Goal: Information Seeking & Learning: Learn about a topic

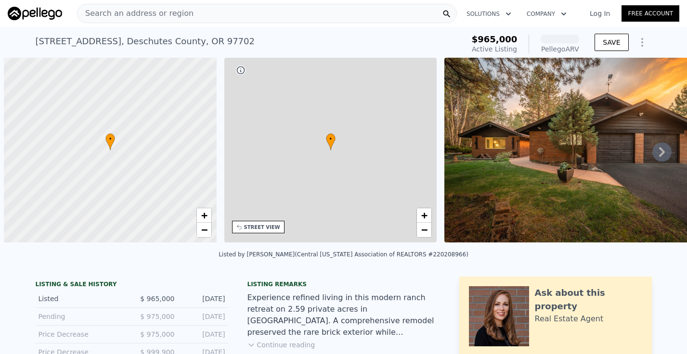
scroll to position [0, 4]
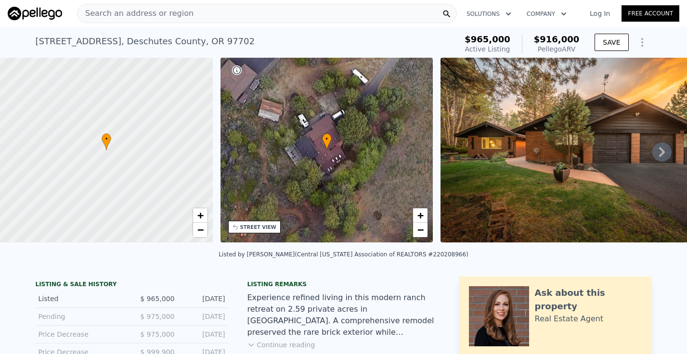
click at [665, 154] on icon at bounding box center [662, 152] width 19 height 19
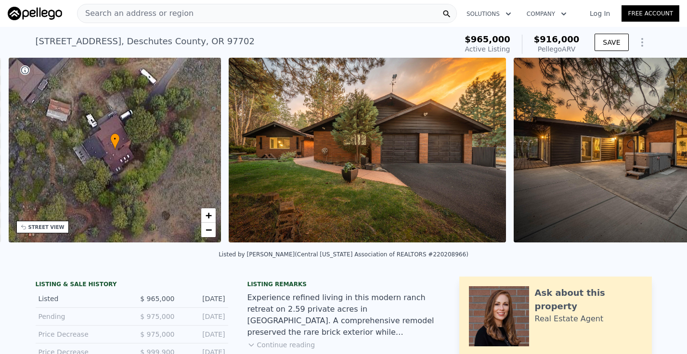
scroll to position [0, 224]
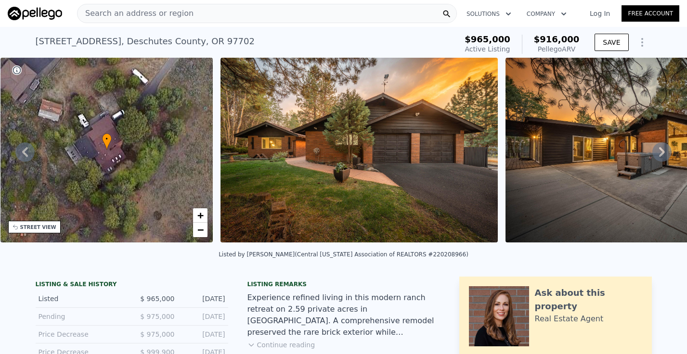
click at [665, 154] on icon at bounding box center [662, 152] width 19 height 19
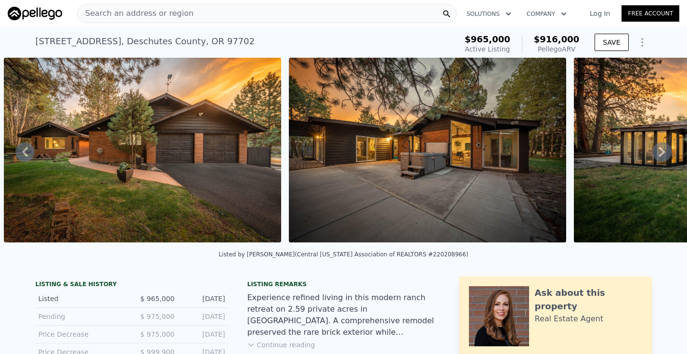
click at [665, 154] on icon at bounding box center [662, 152] width 19 height 19
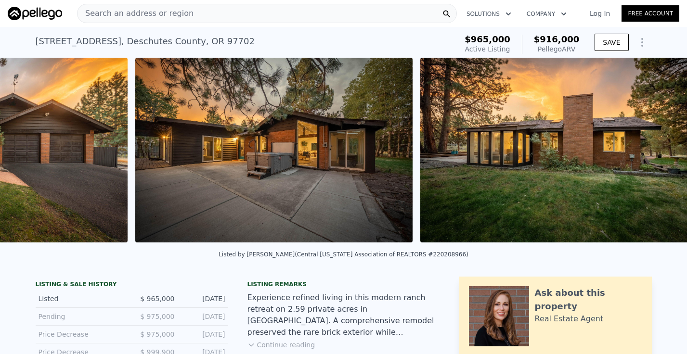
scroll to position [0, 726]
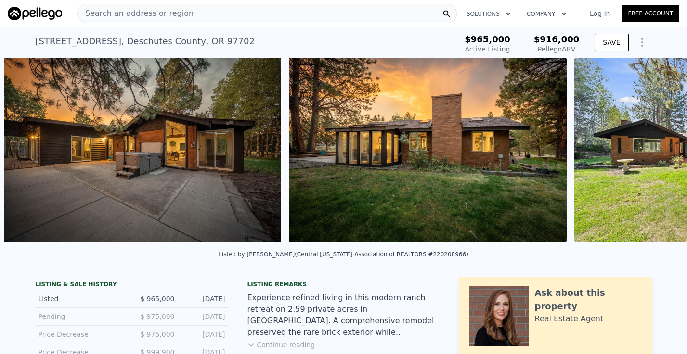
click at [665, 154] on div "• + − • + − STREET VIEW Loading... SATELLITE VIEW" at bounding box center [343, 152] width 687 height 188
click at [661, 153] on icon at bounding box center [662, 152] width 6 height 10
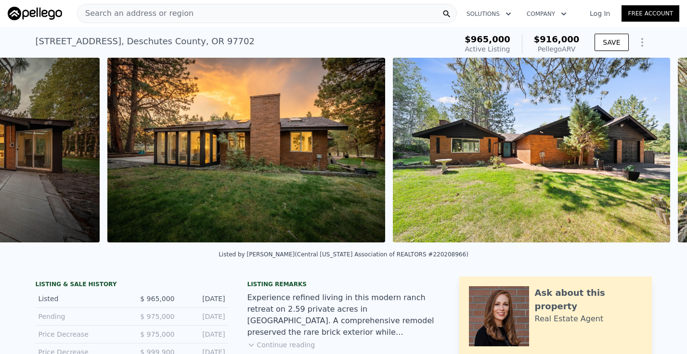
scroll to position [0, 1011]
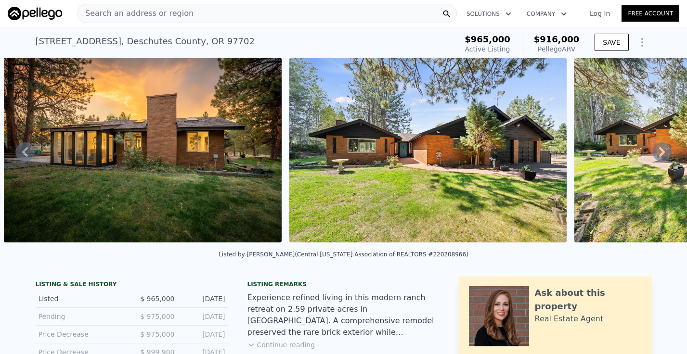
click at [661, 153] on icon at bounding box center [662, 152] width 6 height 10
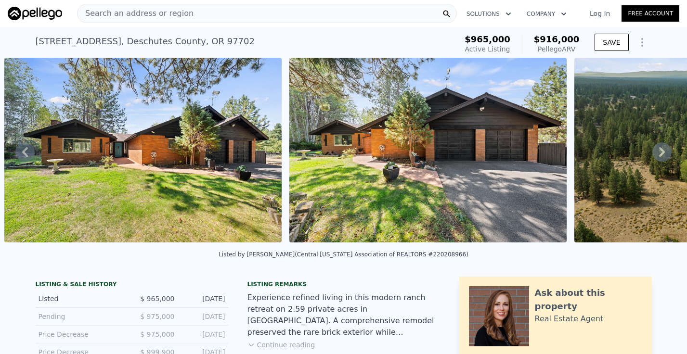
click at [661, 153] on icon at bounding box center [662, 152] width 6 height 10
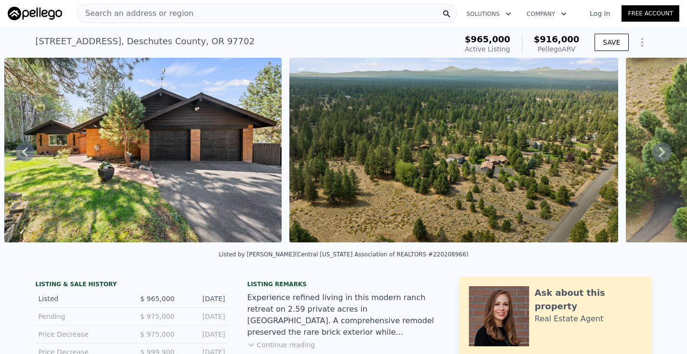
click at [661, 153] on icon at bounding box center [662, 152] width 6 height 10
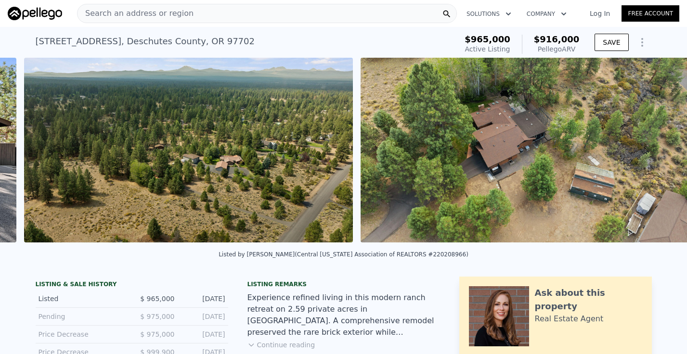
scroll to position [0, 1866]
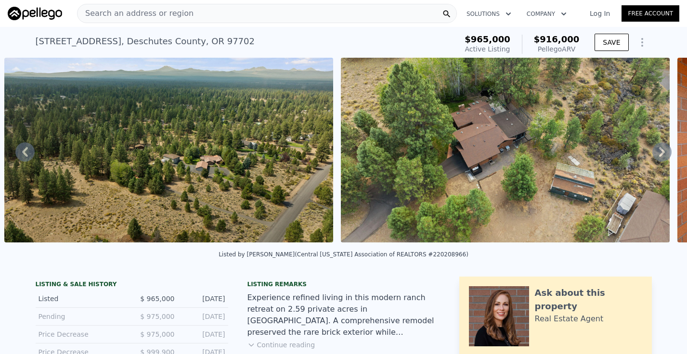
click at [661, 153] on div "• + − • + − STREET VIEW Loading... SATELLITE VIEW" at bounding box center [343, 152] width 687 height 188
click at [661, 153] on icon at bounding box center [662, 152] width 6 height 10
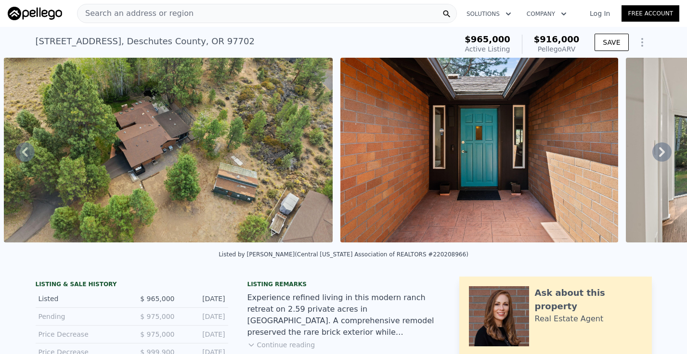
click at [661, 153] on icon at bounding box center [662, 152] width 6 height 10
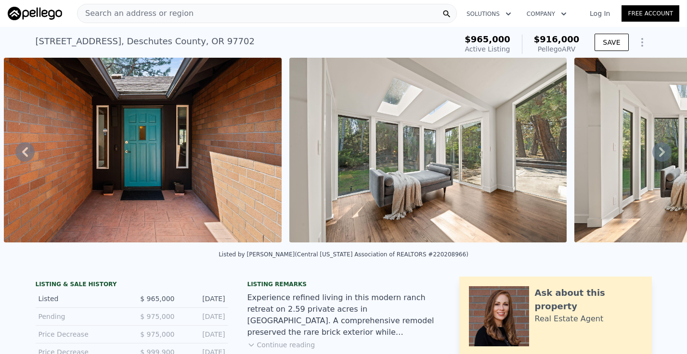
click at [661, 153] on icon at bounding box center [662, 152] width 6 height 10
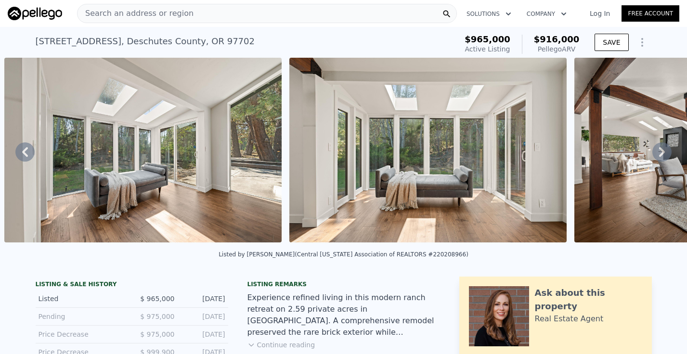
click at [661, 153] on icon at bounding box center [662, 152] width 6 height 10
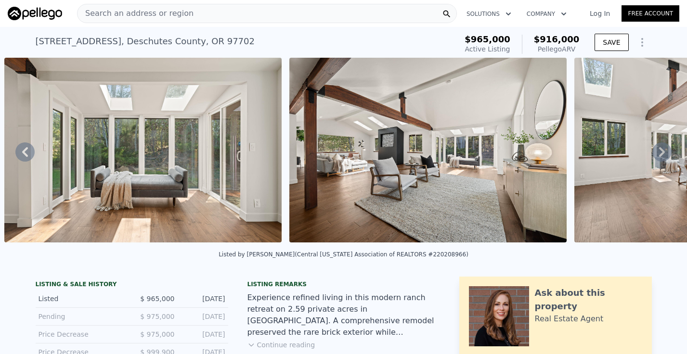
click at [661, 153] on icon at bounding box center [662, 152] width 6 height 10
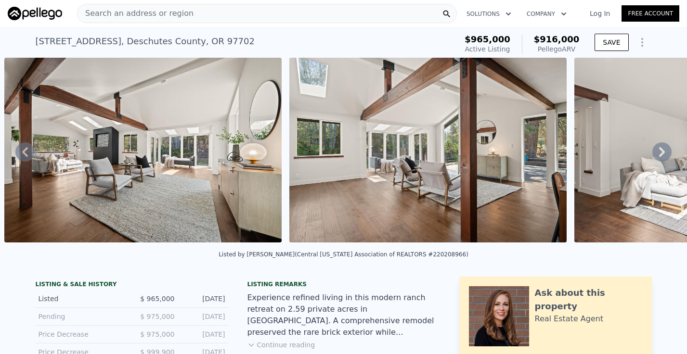
click at [661, 153] on icon at bounding box center [662, 152] width 6 height 10
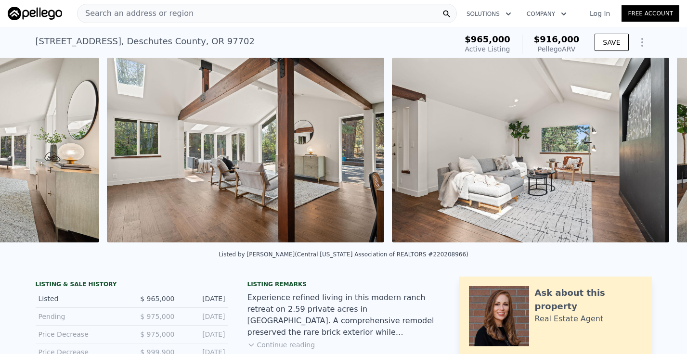
scroll to position [0, 3681]
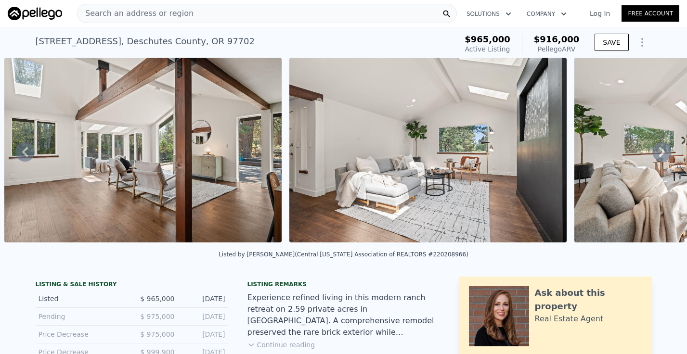
click at [661, 153] on icon at bounding box center [662, 152] width 6 height 10
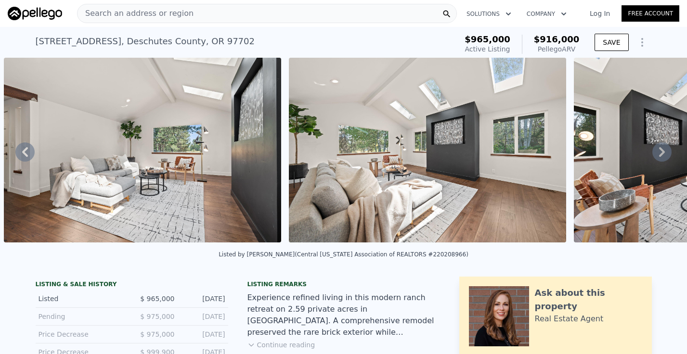
click at [661, 153] on icon at bounding box center [662, 152] width 6 height 10
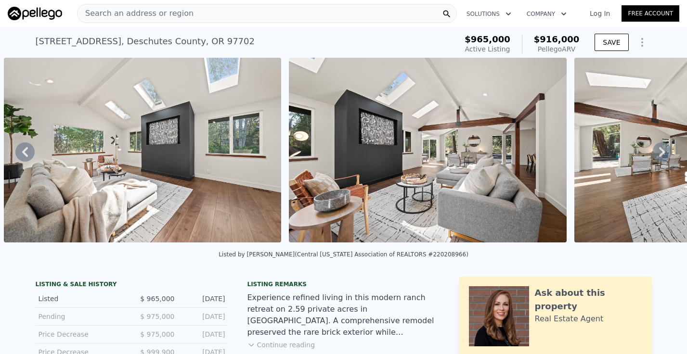
click at [661, 153] on icon at bounding box center [662, 152] width 6 height 10
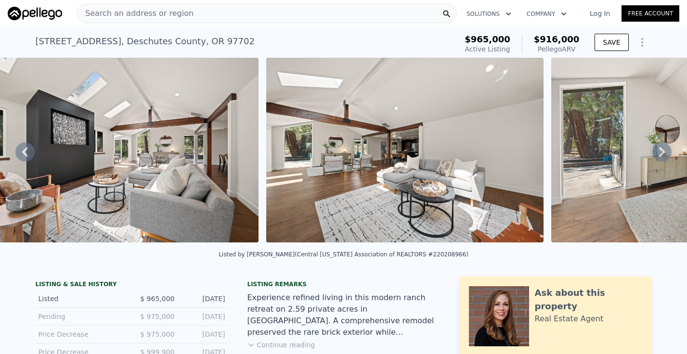
click at [661, 153] on icon at bounding box center [662, 152] width 6 height 10
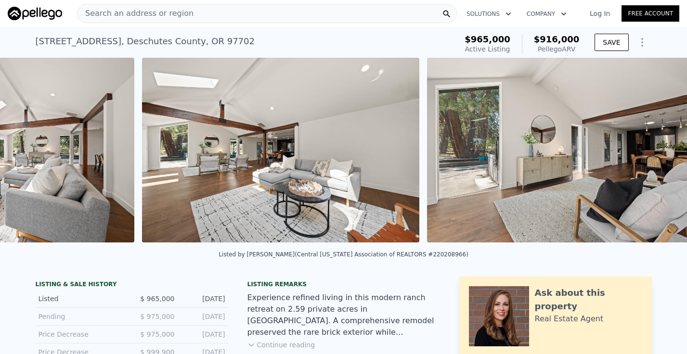
scroll to position [0, 4821]
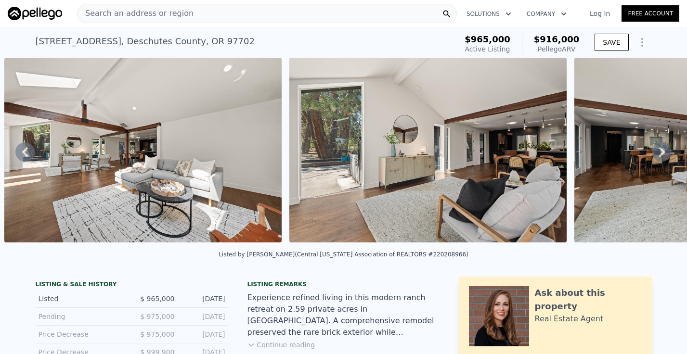
click at [661, 153] on icon at bounding box center [662, 152] width 6 height 10
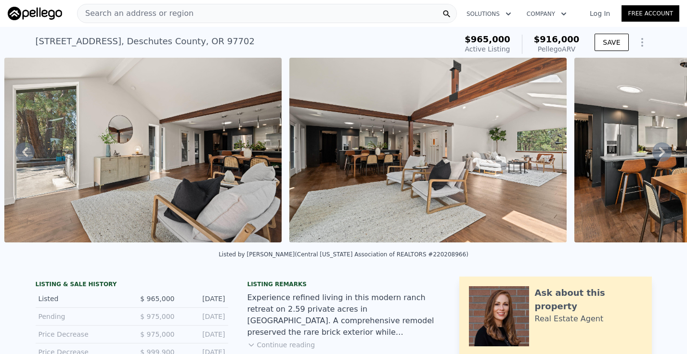
click at [661, 153] on icon at bounding box center [662, 152] width 6 height 10
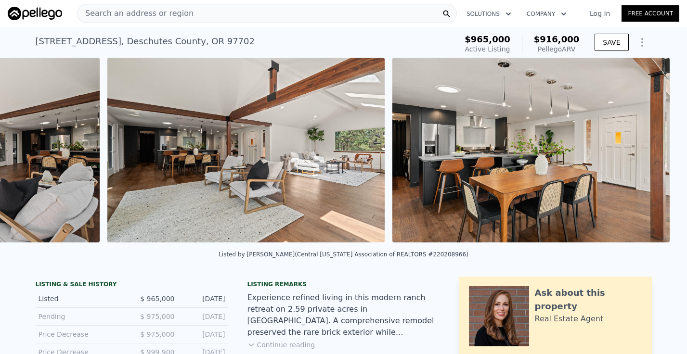
scroll to position [0, 5392]
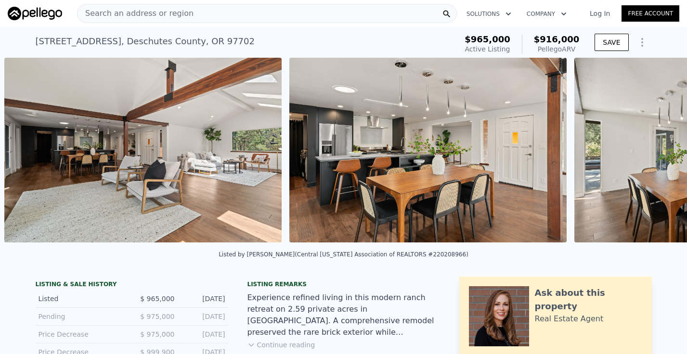
click at [661, 153] on div "• + − • + − STREET VIEW Loading... SATELLITE VIEW" at bounding box center [343, 152] width 687 height 188
click at [661, 153] on icon at bounding box center [662, 152] width 6 height 10
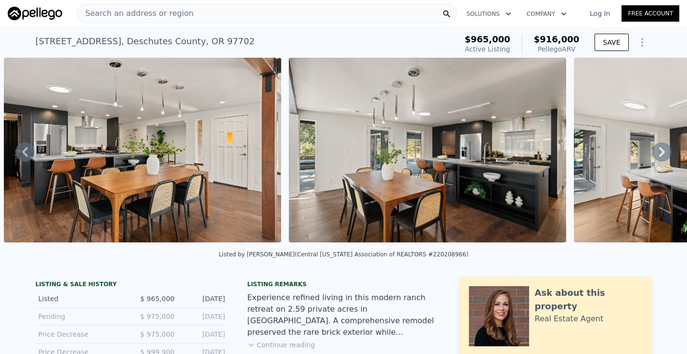
scroll to position [0, 5677]
click at [661, 153] on div "• + − • + − STREET VIEW Loading... SATELLITE VIEW" at bounding box center [343, 152] width 687 height 188
click at [661, 153] on icon at bounding box center [662, 152] width 6 height 10
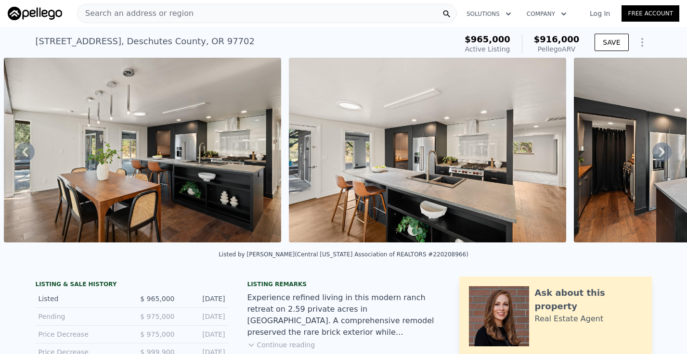
click at [661, 153] on icon at bounding box center [662, 152] width 6 height 10
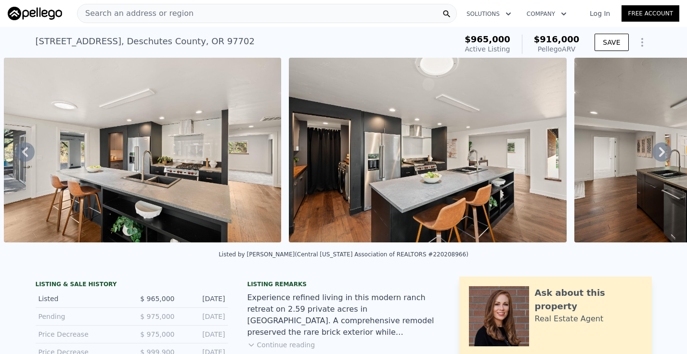
click at [661, 153] on icon at bounding box center [662, 152] width 6 height 10
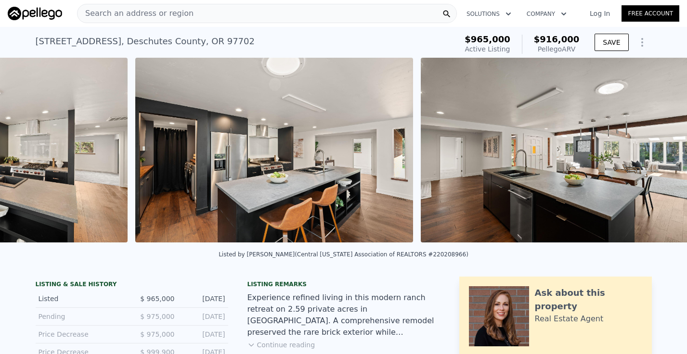
scroll to position [0, 6533]
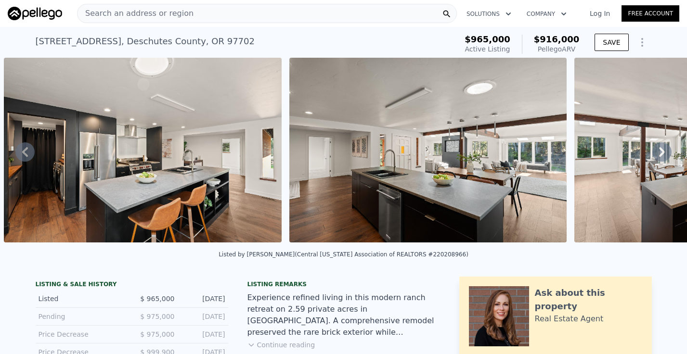
click at [661, 153] on icon at bounding box center [662, 152] width 6 height 10
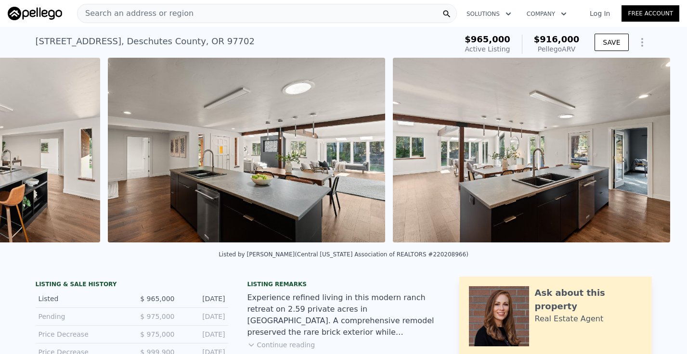
scroll to position [0, 6818]
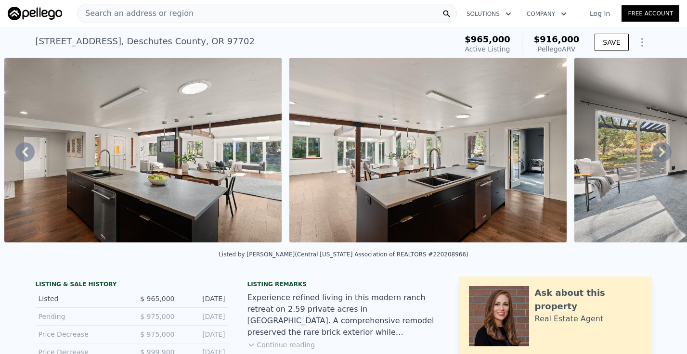
click at [661, 153] on icon at bounding box center [662, 152] width 6 height 10
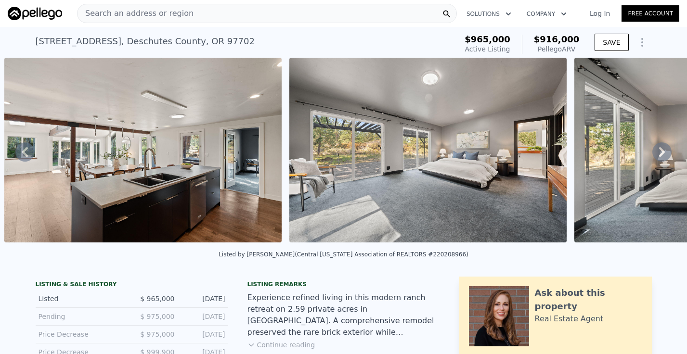
click at [661, 153] on icon at bounding box center [662, 152] width 6 height 10
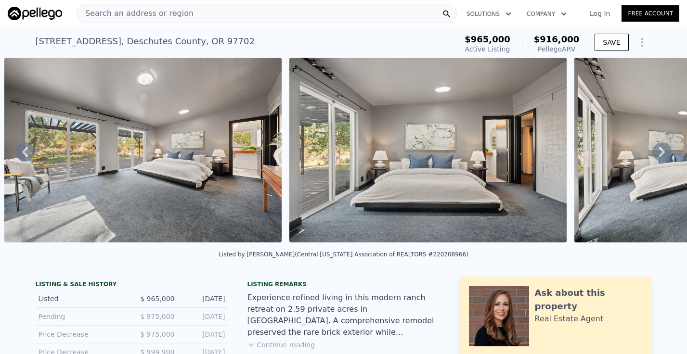
click at [661, 153] on icon at bounding box center [662, 152] width 6 height 10
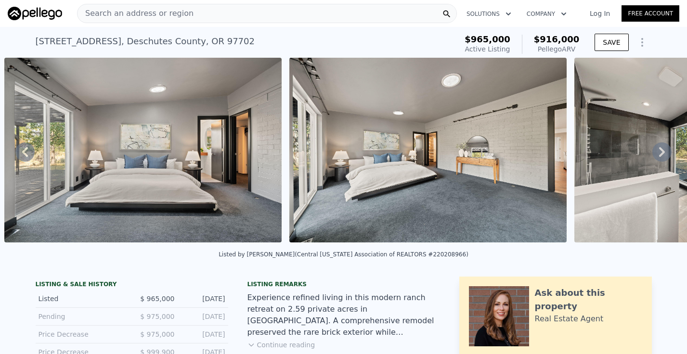
click at [661, 153] on icon at bounding box center [662, 152] width 6 height 10
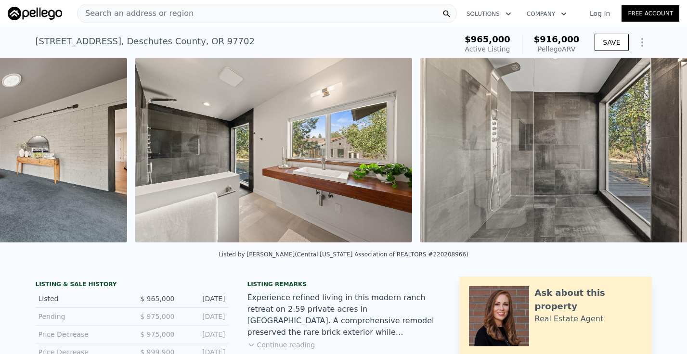
scroll to position [0, 8244]
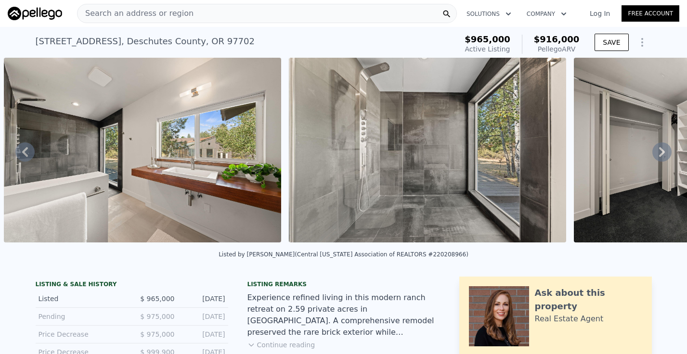
click at [661, 153] on icon at bounding box center [662, 152] width 6 height 10
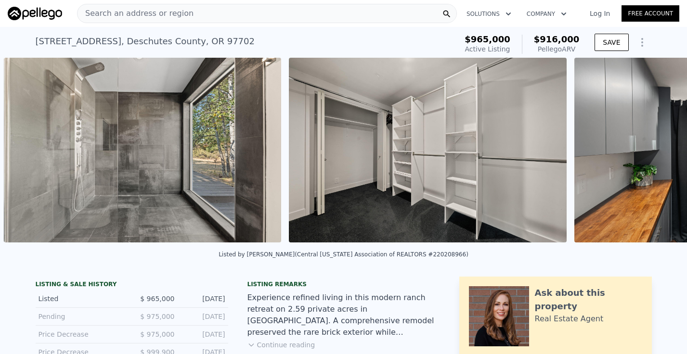
click at [661, 153] on div "• + − • + − STREET VIEW Loading... SATELLITE VIEW" at bounding box center [343, 152] width 687 height 188
click at [661, 153] on icon at bounding box center [662, 152] width 6 height 10
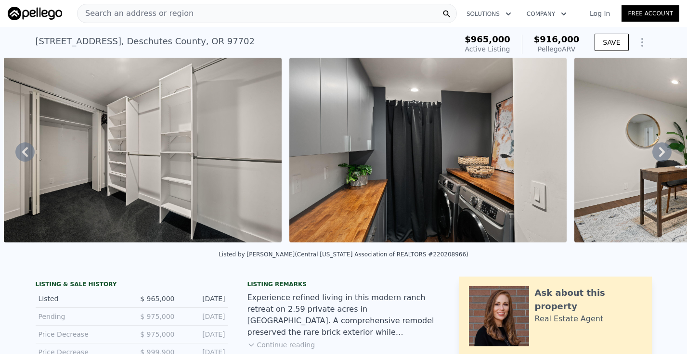
click at [661, 153] on icon at bounding box center [662, 152] width 6 height 10
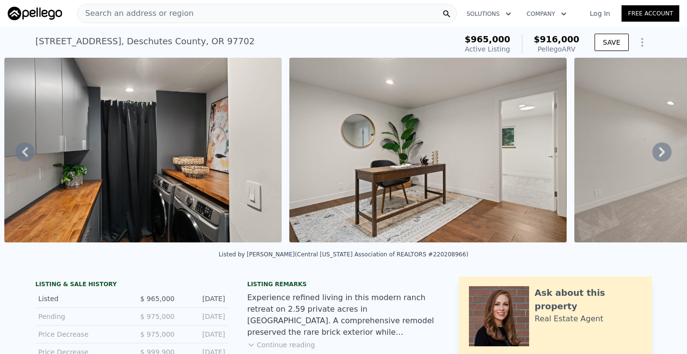
click at [661, 153] on icon at bounding box center [662, 152] width 6 height 10
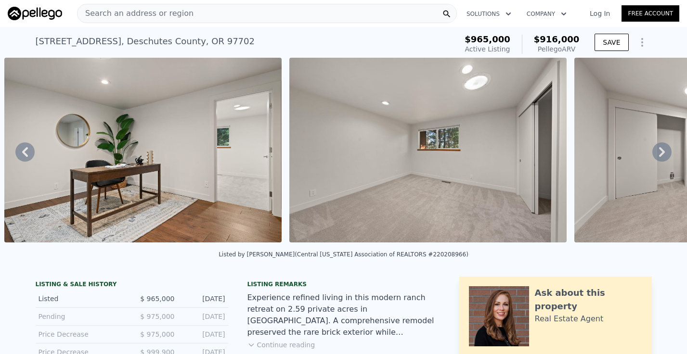
click at [661, 153] on icon at bounding box center [662, 152] width 6 height 10
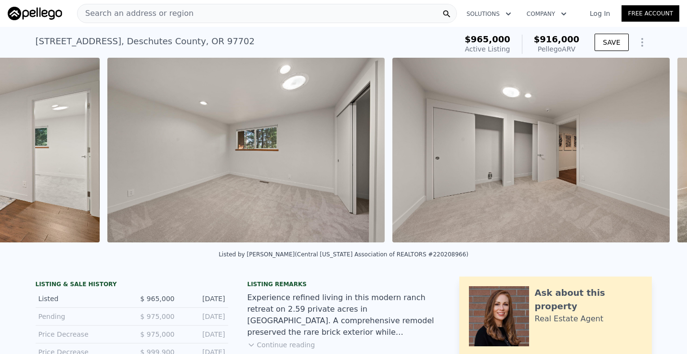
scroll to position [0, 9669]
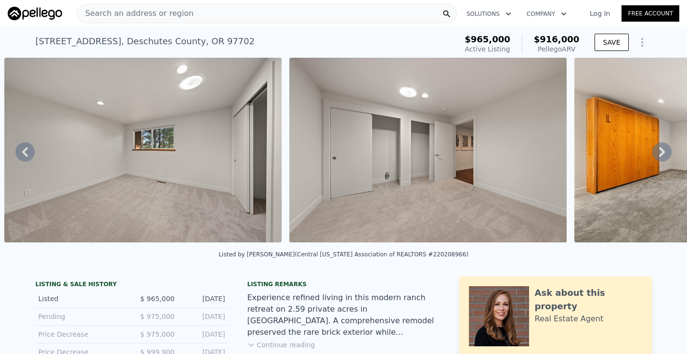
click at [661, 153] on icon at bounding box center [662, 152] width 6 height 10
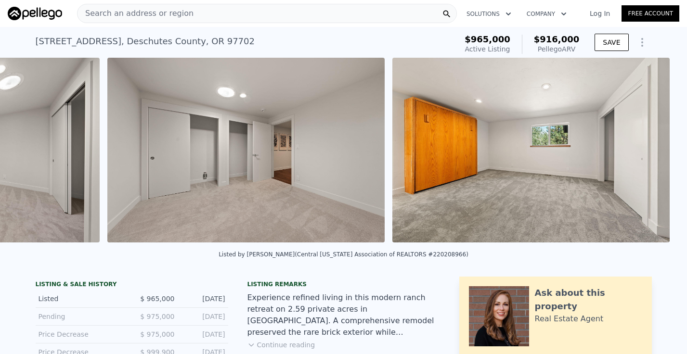
scroll to position [0, 9955]
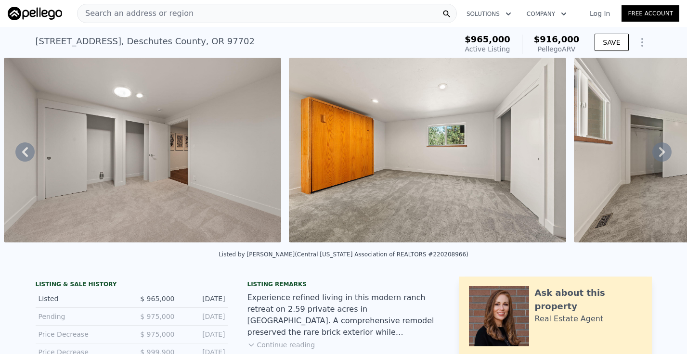
click at [661, 153] on icon at bounding box center [662, 152] width 6 height 10
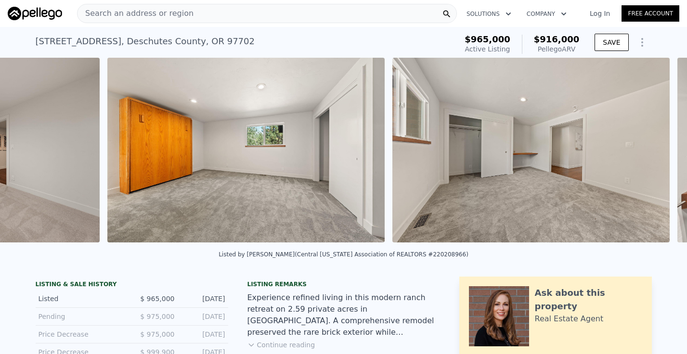
scroll to position [0, 10240]
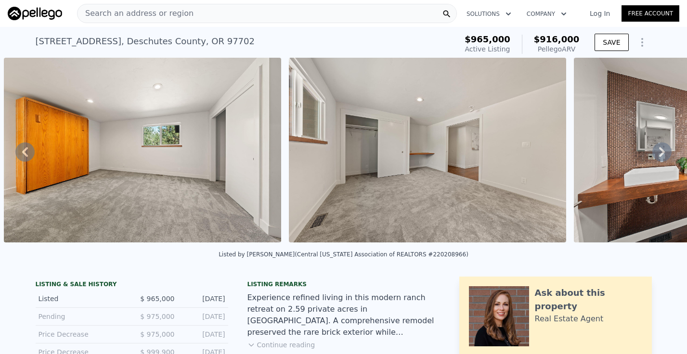
click at [661, 153] on icon at bounding box center [662, 152] width 6 height 10
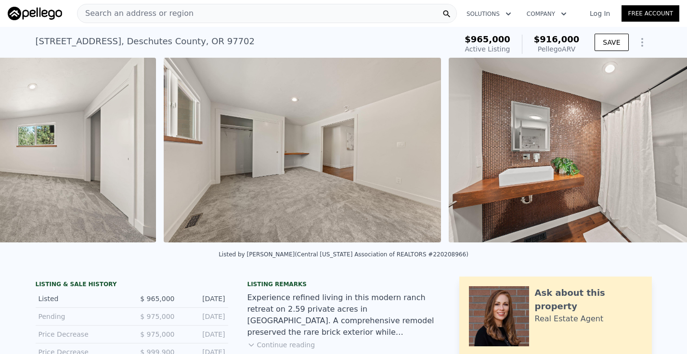
scroll to position [0, 10525]
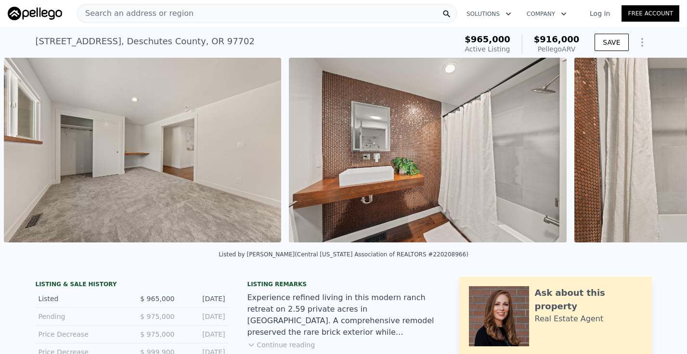
click at [661, 153] on div "• + − • + − STREET VIEW Loading... SATELLITE VIEW" at bounding box center [343, 152] width 687 height 188
click at [661, 153] on icon at bounding box center [662, 152] width 6 height 10
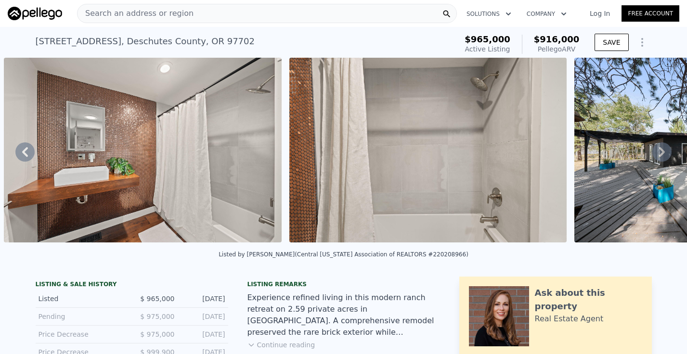
click at [661, 153] on icon at bounding box center [662, 152] width 6 height 10
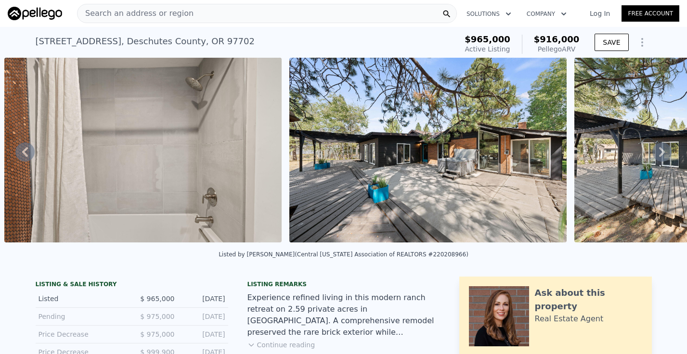
click at [661, 153] on icon at bounding box center [662, 152] width 6 height 10
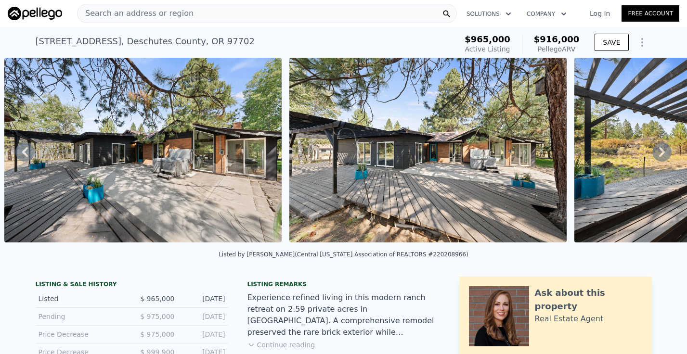
click at [661, 153] on icon at bounding box center [662, 152] width 6 height 10
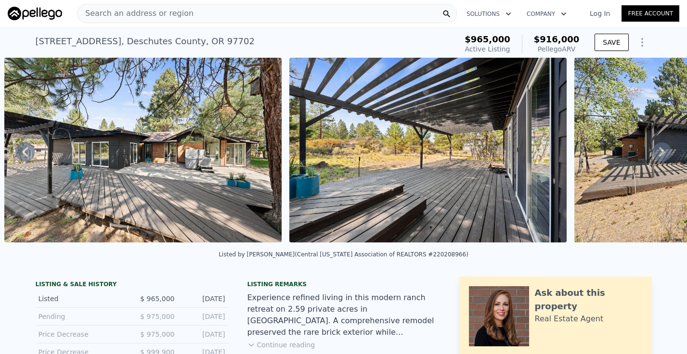
click at [661, 153] on icon at bounding box center [662, 152] width 6 height 10
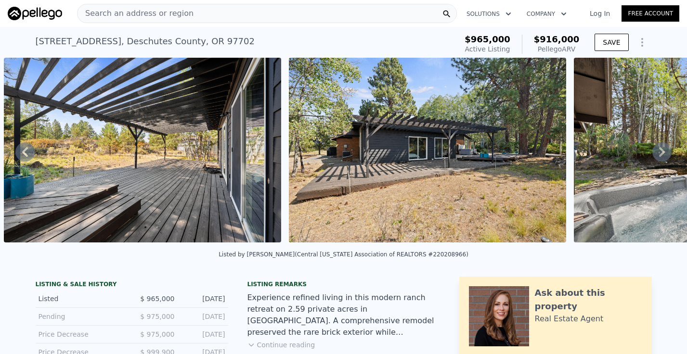
click at [661, 153] on icon at bounding box center [662, 152] width 6 height 10
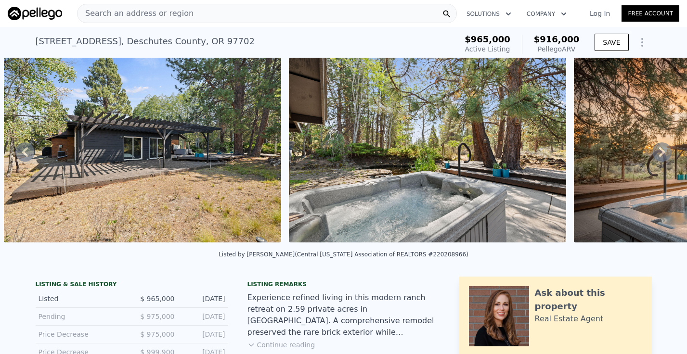
click at [661, 153] on icon at bounding box center [662, 152] width 6 height 10
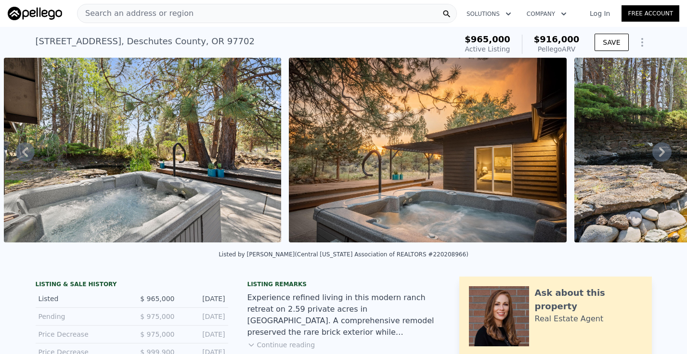
click at [661, 153] on icon at bounding box center [662, 152] width 6 height 10
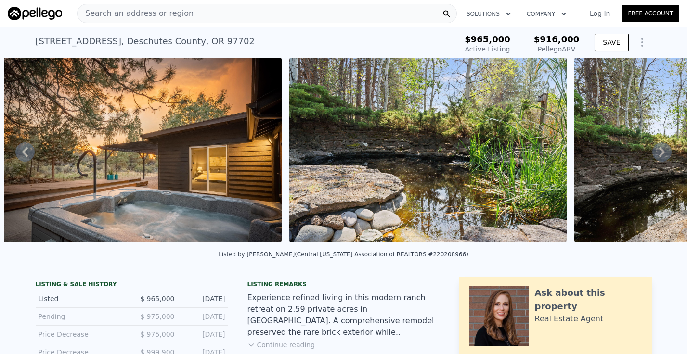
click at [661, 153] on icon at bounding box center [662, 152] width 6 height 10
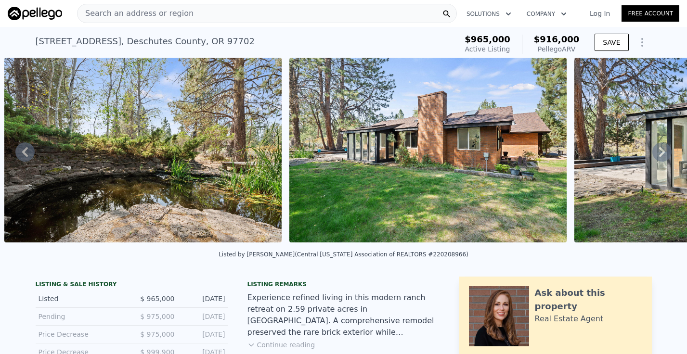
click at [661, 153] on icon at bounding box center [662, 152] width 6 height 10
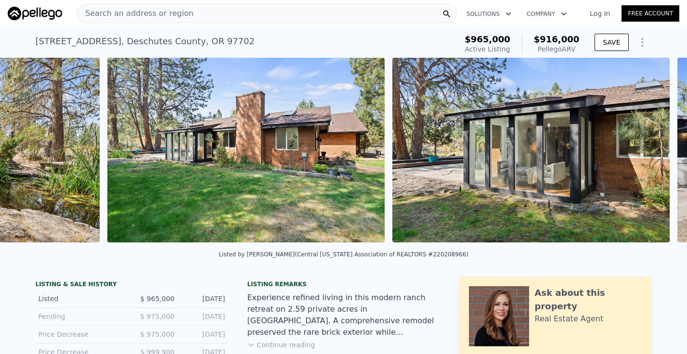
scroll to position [0, 13662]
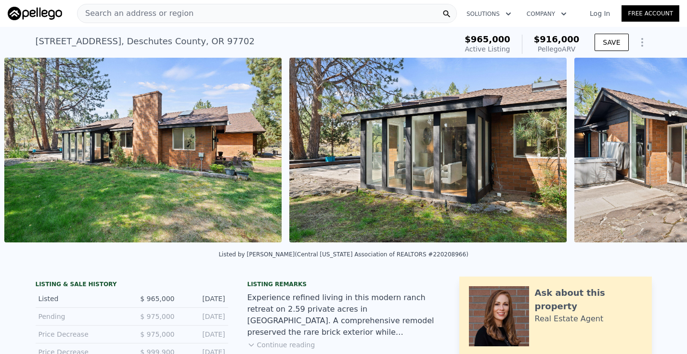
click at [661, 153] on div "• + − • + − STREET VIEW Loading... SATELLITE VIEW" at bounding box center [343, 152] width 687 height 188
click at [661, 153] on icon at bounding box center [662, 152] width 6 height 10
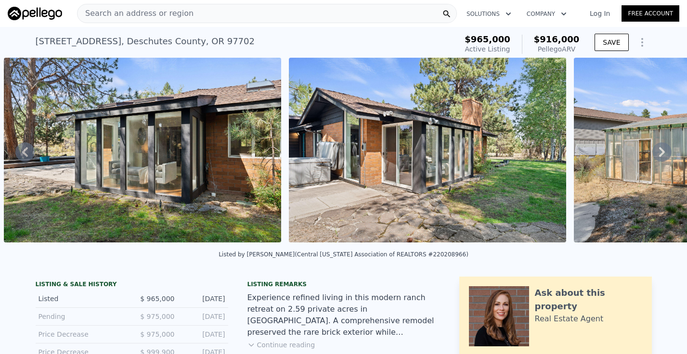
click at [661, 153] on icon at bounding box center [662, 152] width 6 height 10
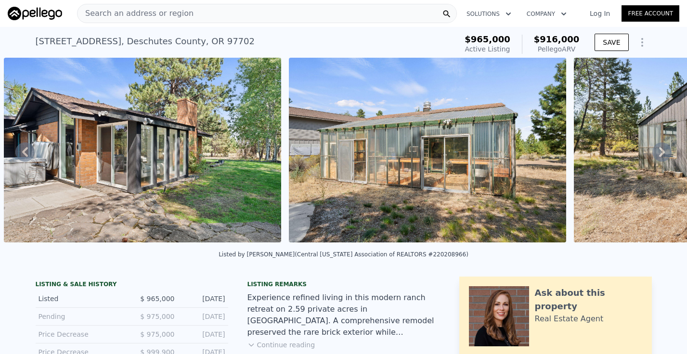
click at [661, 153] on icon at bounding box center [662, 152] width 6 height 10
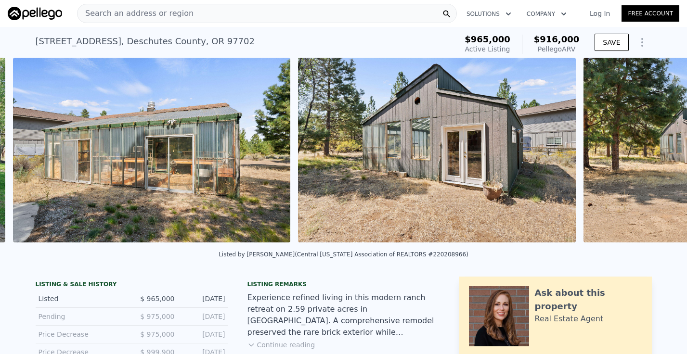
scroll to position [0, 14518]
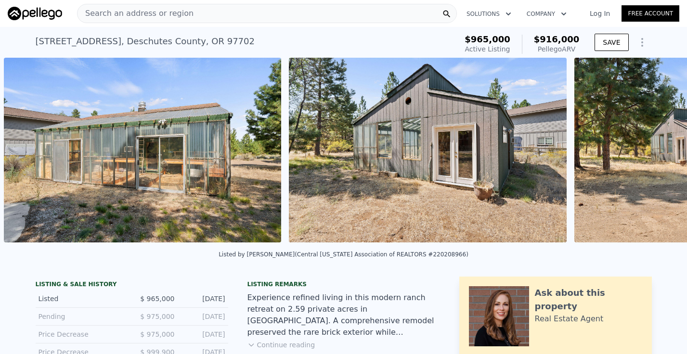
click at [661, 153] on div "• + − • + − STREET VIEW Loading... SATELLITE VIEW" at bounding box center [343, 152] width 687 height 188
click at [661, 153] on icon at bounding box center [662, 152] width 6 height 10
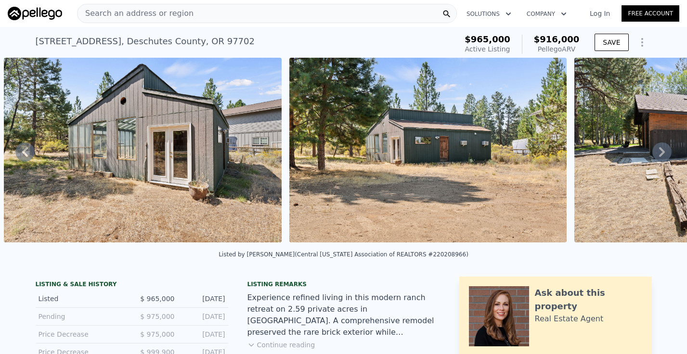
click at [661, 153] on icon at bounding box center [662, 152] width 6 height 10
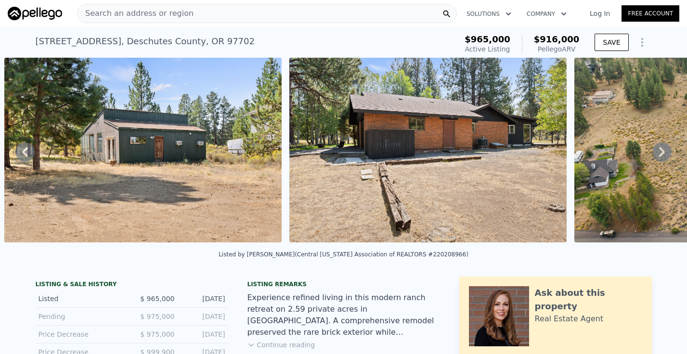
click at [661, 153] on icon at bounding box center [662, 152] width 6 height 10
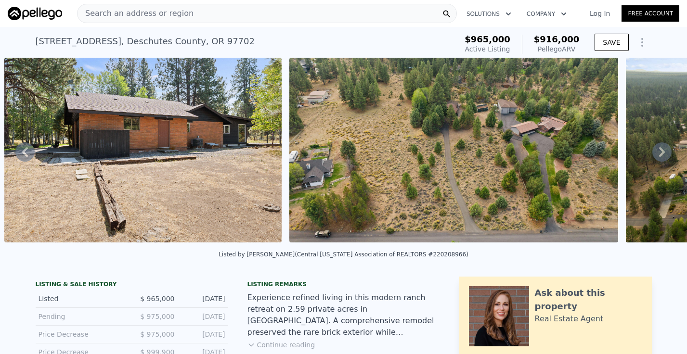
click at [661, 153] on icon at bounding box center [662, 152] width 6 height 10
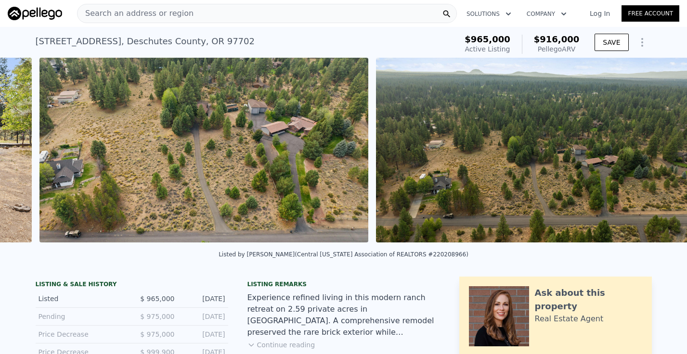
scroll to position [0, 15658]
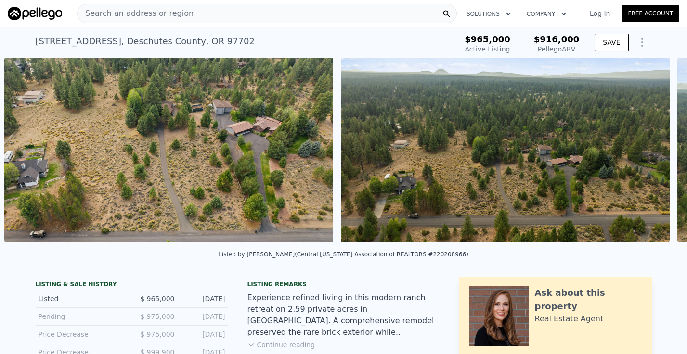
click at [661, 153] on div "• + − • + − STREET VIEW Loading... SATELLITE VIEW" at bounding box center [343, 152] width 687 height 188
click at [661, 153] on icon at bounding box center [662, 152] width 6 height 10
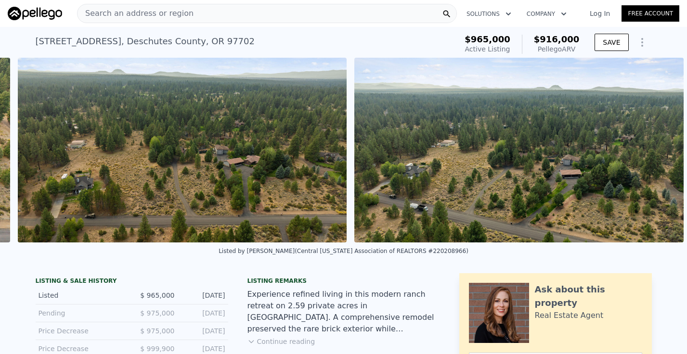
scroll to position [0, 15996]
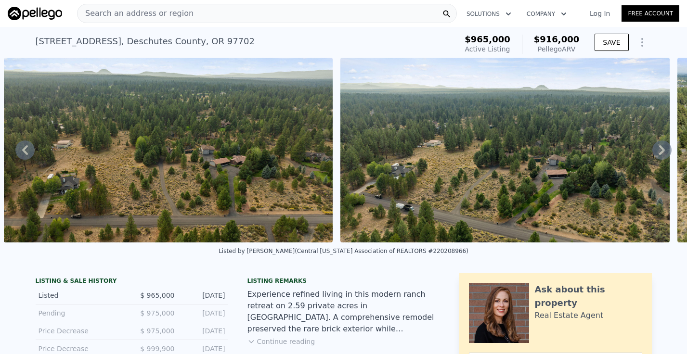
click at [661, 153] on div "• + − • + − STREET VIEW Loading... SATELLITE VIEW" at bounding box center [343, 150] width 687 height 185
click at [661, 153] on icon at bounding box center [662, 150] width 6 height 10
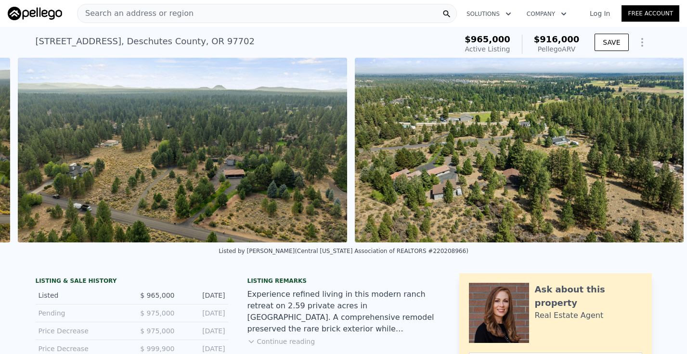
scroll to position [0, 16319]
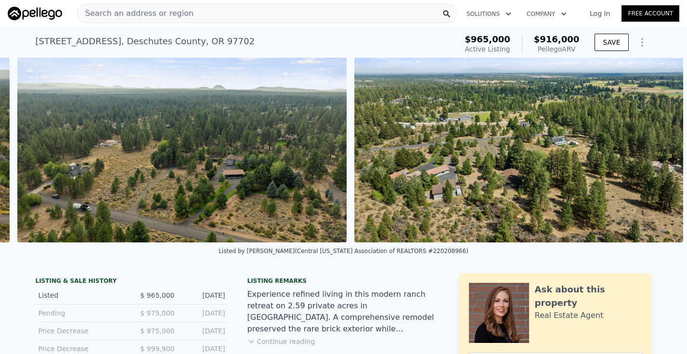
click at [661, 153] on img at bounding box center [518, 150] width 329 height 185
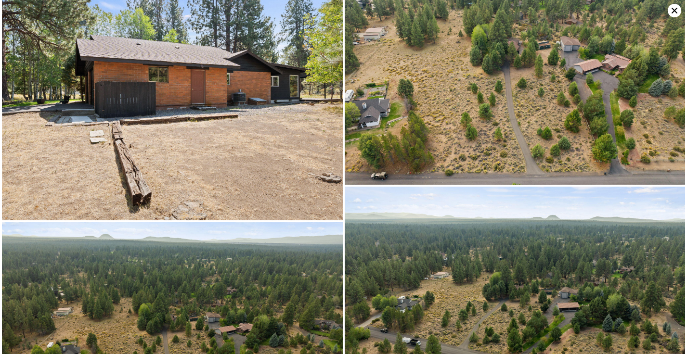
scroll to position [6179, 0]
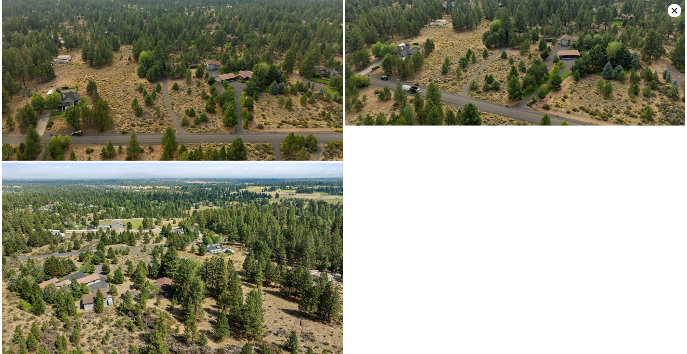
click at [676, 7] on icon at bounding box center [674, 10] width 13 height 13
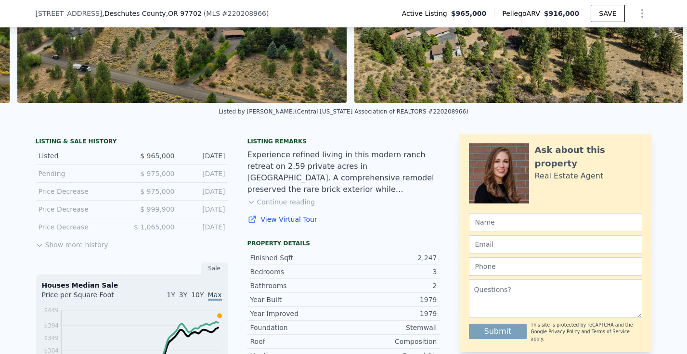
scroll to position [137, 0]
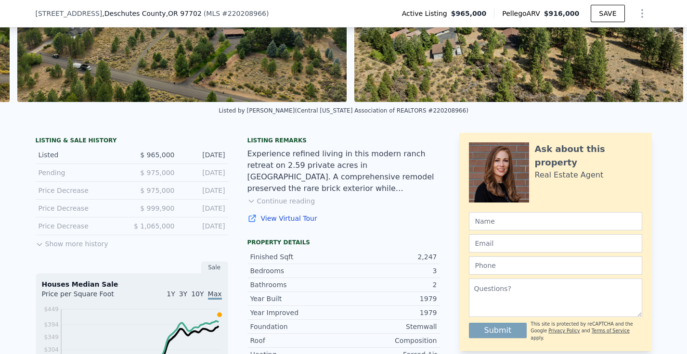
click at [74, 243] on button "Show more history" at bounding box center [72, 242] width 73 height 13
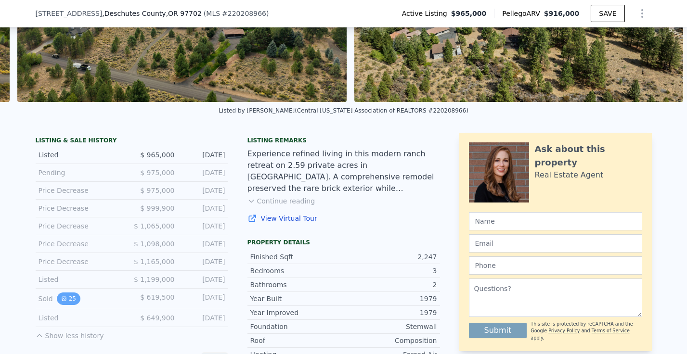
click at [70, 301] on button "25" at bounding box center [69, 299] width 24 height 13
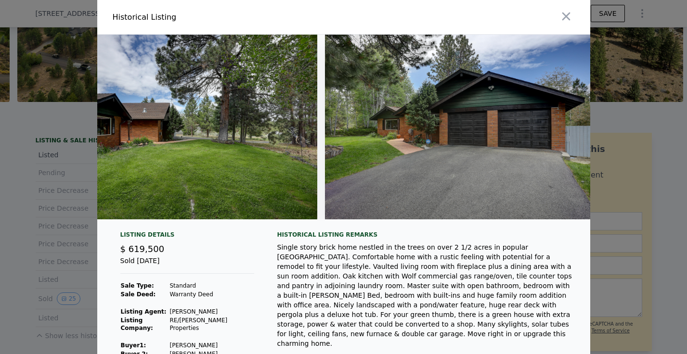
scroll to position [0, 6650]
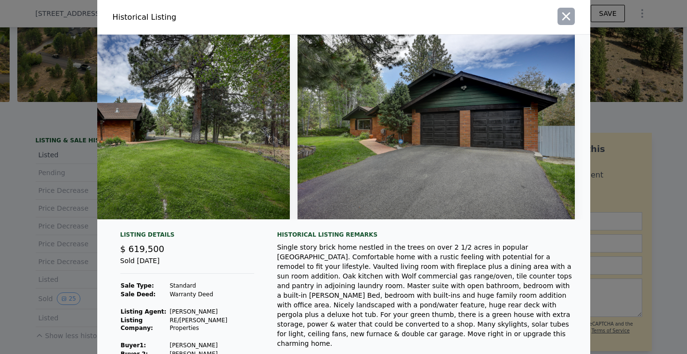
click at [566, 16] on icon "button" at bounding box center [566, 17] width 8 height 8
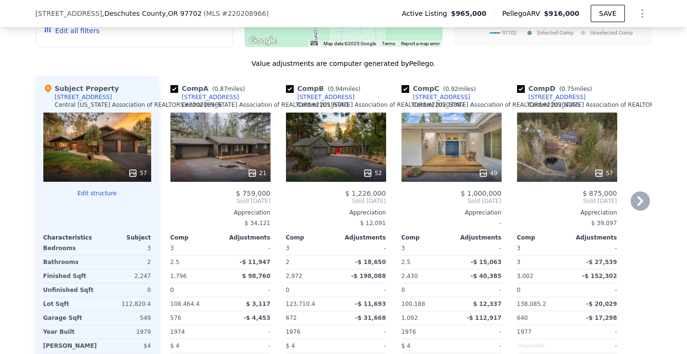
scroll to position [1087, 0]
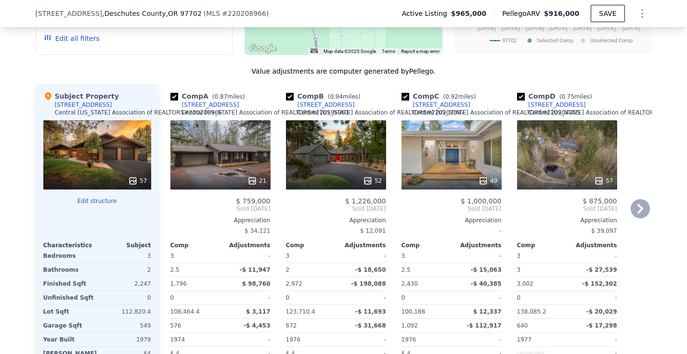
click at [450, 163] on div "49" at bounding box center [452, 154] width 100 height 69
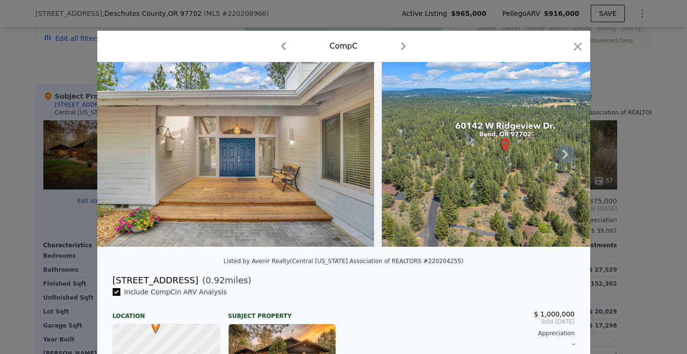
click at [566, 158] on icon at bounding box center [565, 154] width 19 height 19
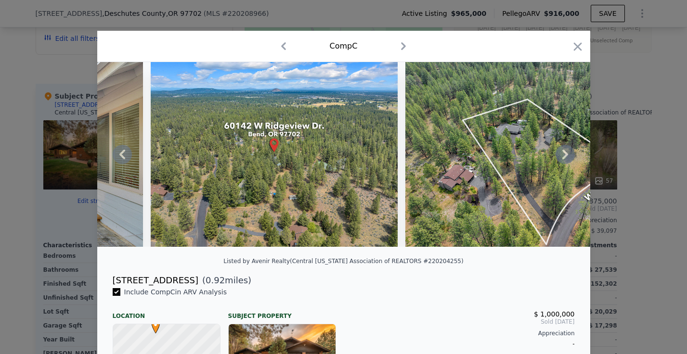
click at [566, 158] on icon at bounding box center [565, 154] width 19 height 19
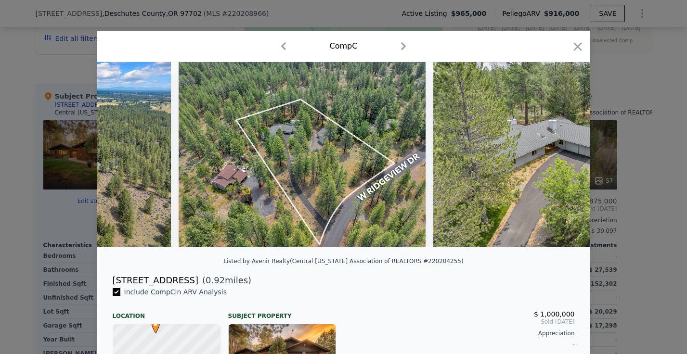
scroll to position [0, 462]
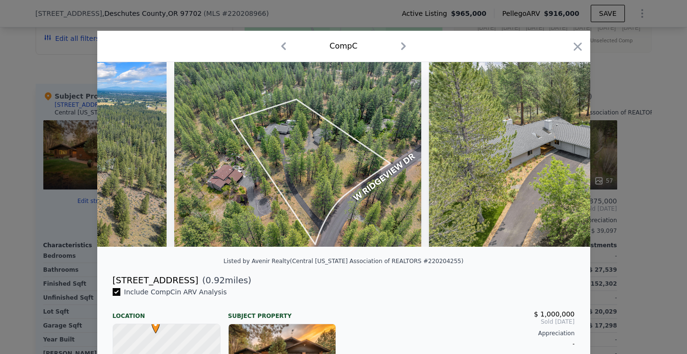
click at [566, 158] on div at bounding box center [343, 154] width 493 height 185
click at [566, 158] on icon at bounding box center [565, 154] width 19 height 19
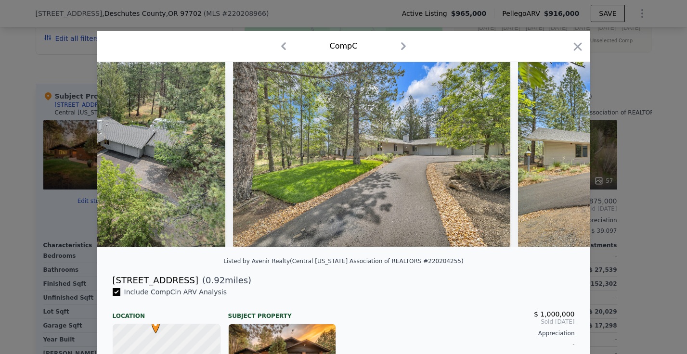
scroll to position [0, 925]
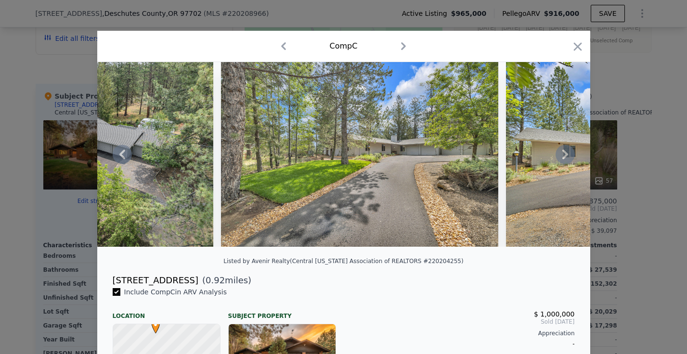
click at [566, 158] on div at bounding box center [343, 154] width 493 height 185
click at [566, 154] on icon at bounding box center [566, 155] width 6 height 10
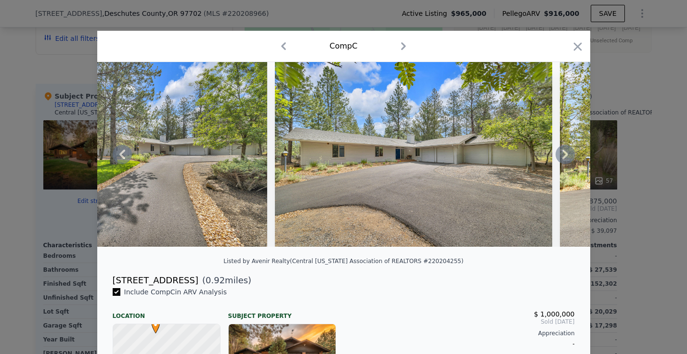
click at [566, 154] on icon at bounding box center [566, 155] width 6 height 10
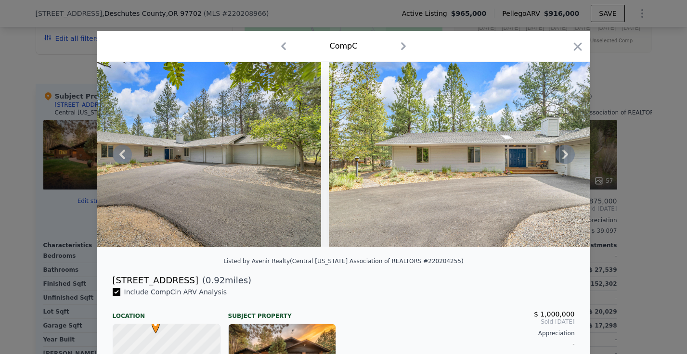
click at [566, 154] on icon at bounding box center [566, 155] width 6 height 10
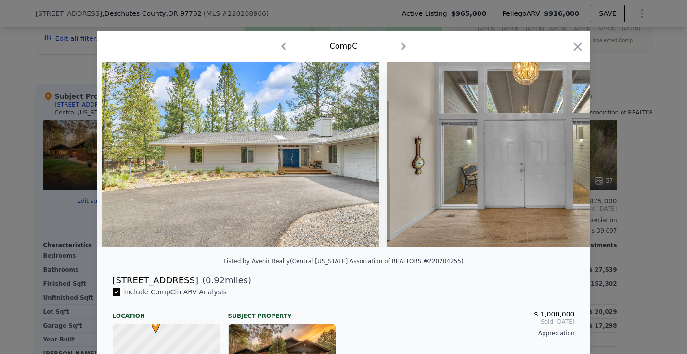
scroll to position [0, 1618]
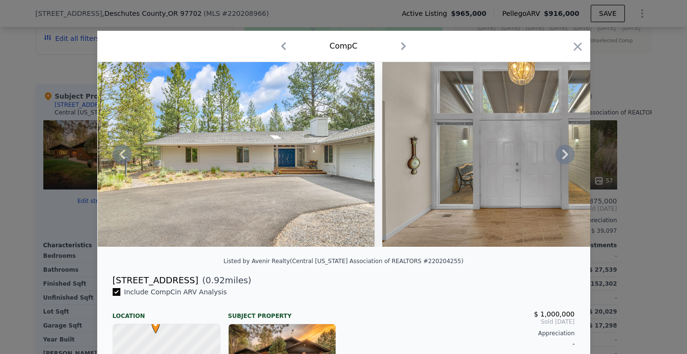
click at [566, 154] on div at bounding box center [343, 154] width 493 height 185
click at [566, 154] on icon at bounding box center [566, 155] width 6 height 10
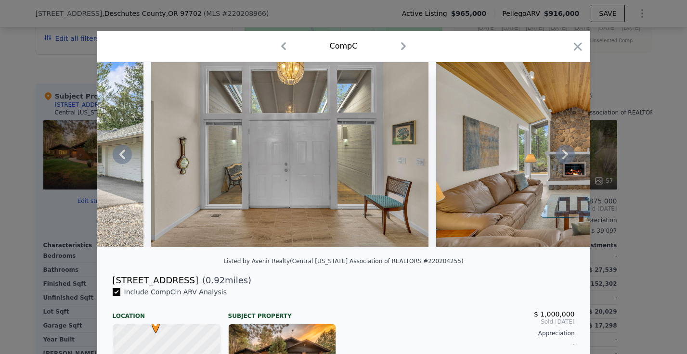
click at [566, 154] on icon at bounding box center [566, 155] width 6 height 10
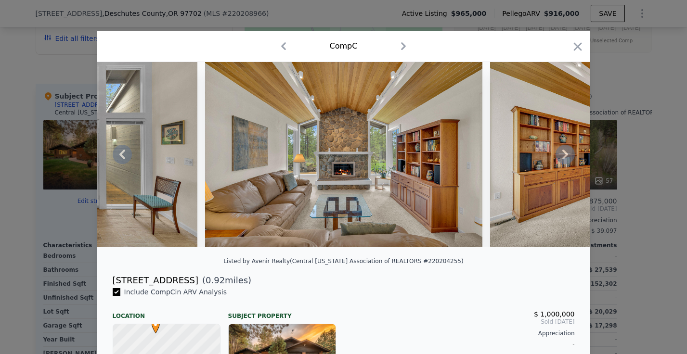
click at [566, 154] on icon at bounding box center [566, 155] width 6 height 10
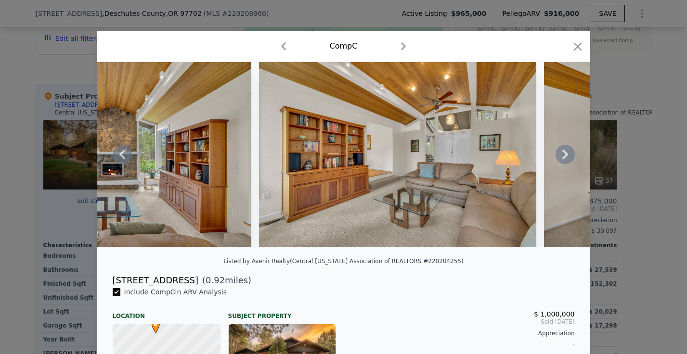
click at [566, 154] on icon at bounding box center [566, 155] width 6 height 10
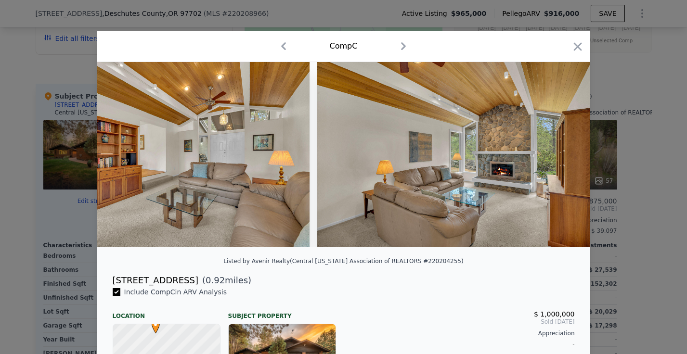
scroll to position [0, 2543]
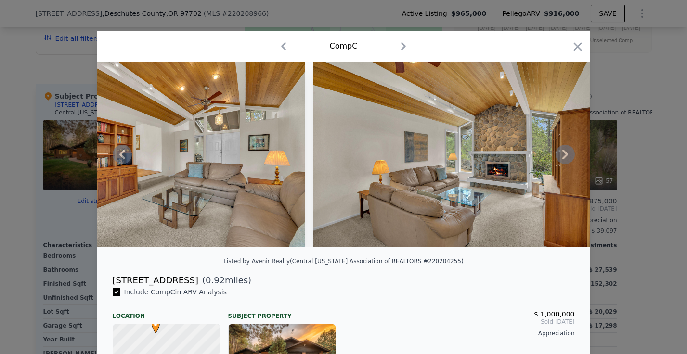
click at [566, 154] on div at bounding box center [343, 154] width 493 height 185
click at [566, 154] on icon at bounding box center [566, 155] width 6 height 10
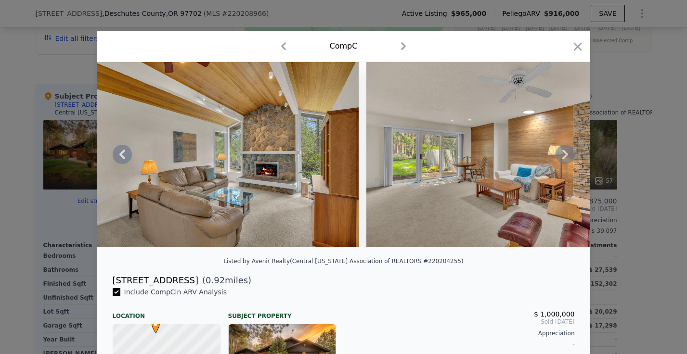
click at [566, 154] on icon at bounding box center [566, 155] width 6 height 10
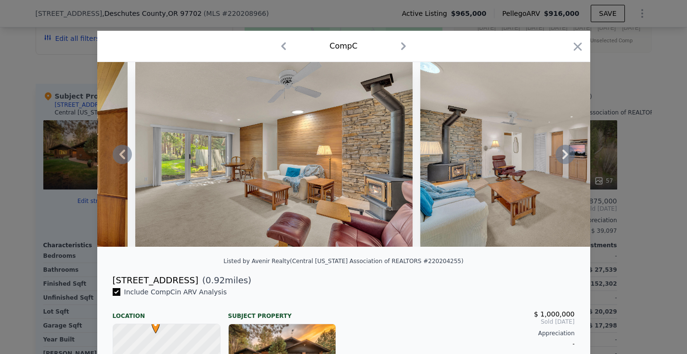
click at [566, 154] on icon at bounding box center [566, 155] width 6 height 10
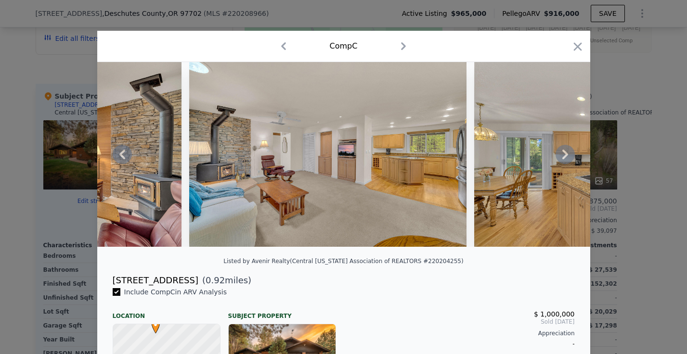
click at [566, 154] on icon at bounding box center [566, 155] width 6 height 10
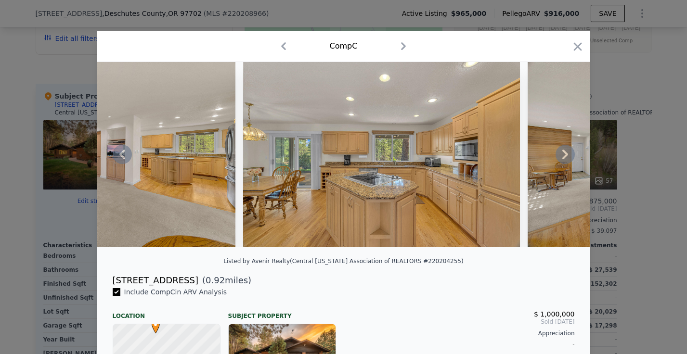
click at [566, 154] on icon at bounding box center [566, 155] width 6 height 10
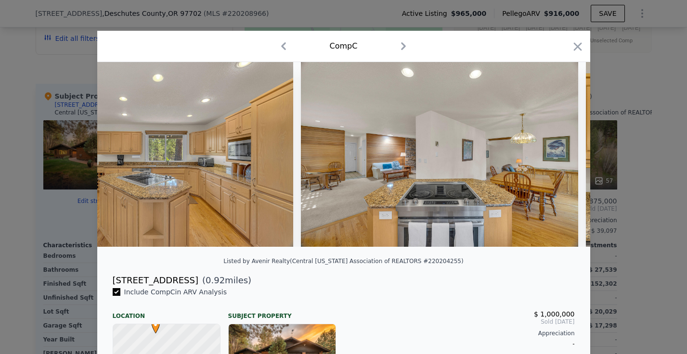
scroll to position [0, 3699]
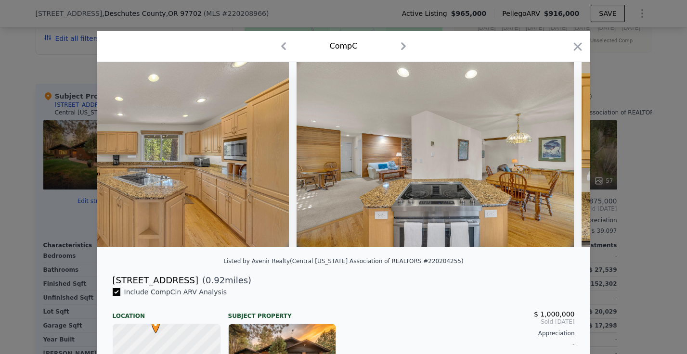
click at [566, 154] on div at bounding box center [343, 154] width 493 height 185
click at [566, 154] on icon at bounding box center [566, 155] width 6 height 10
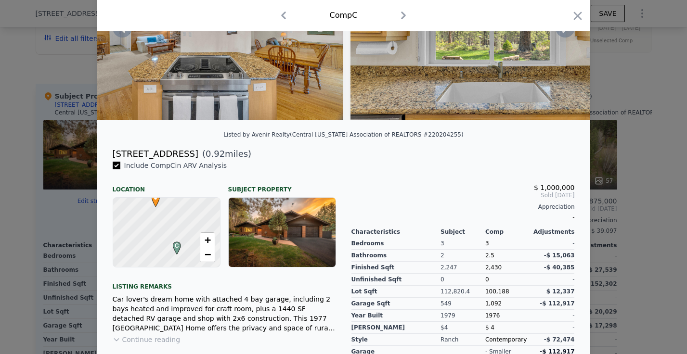
scroll to position [0, 0]
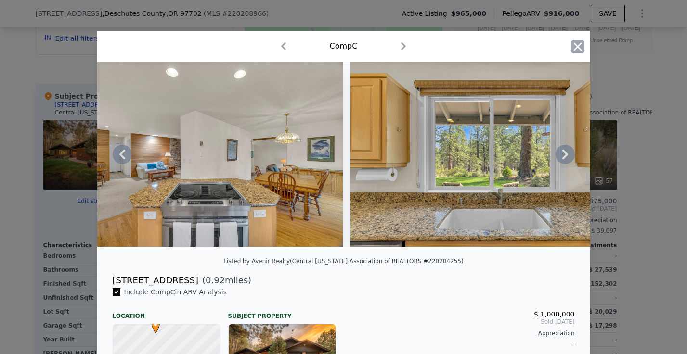
click at [582, 43] on icon "button" at bounding box center [577, 46] width 13 height 13
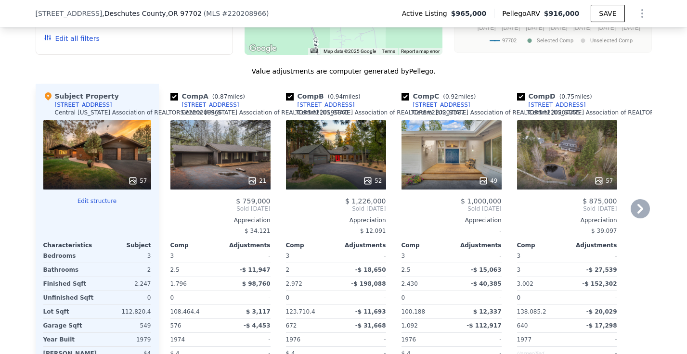
click at [566, 150] on div "57" at bounding box center [567, 154] width 100 height 69
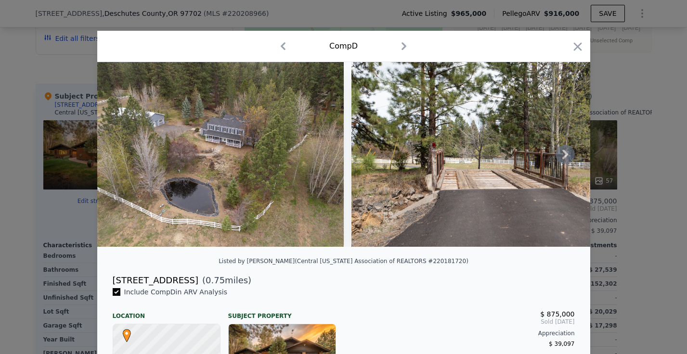
click at [567, 158] on icon at bounding box center [565, 154] width 19 height 19
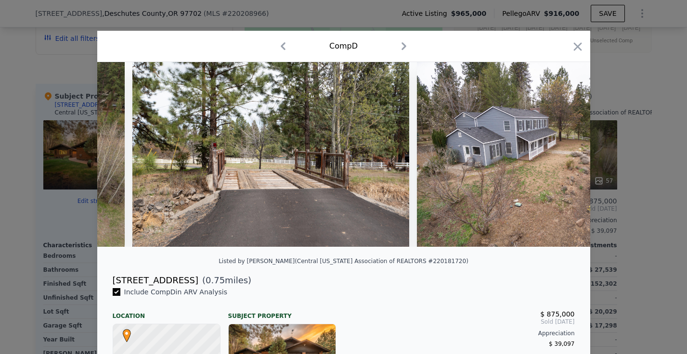
scroll to position [0, 231]
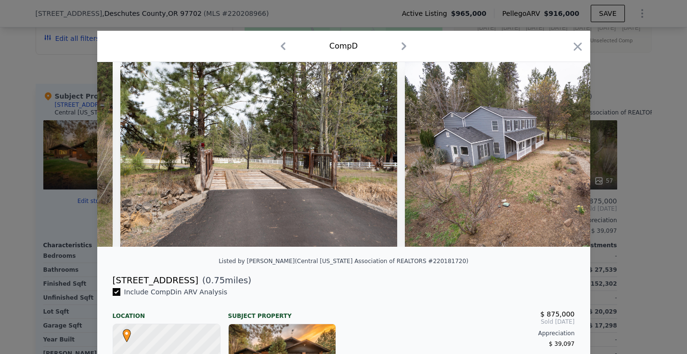
click at [567, 158] on div at bounding box center [343, 154] width 493 height 185
click at [567, 158] on icon at bounding box center [565, 154] width 19 height 19
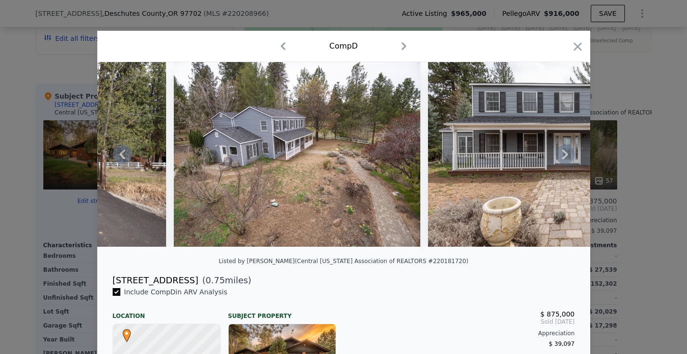
click at [567, 158] on icon at bounding box center [565, 154] width 19 height 19
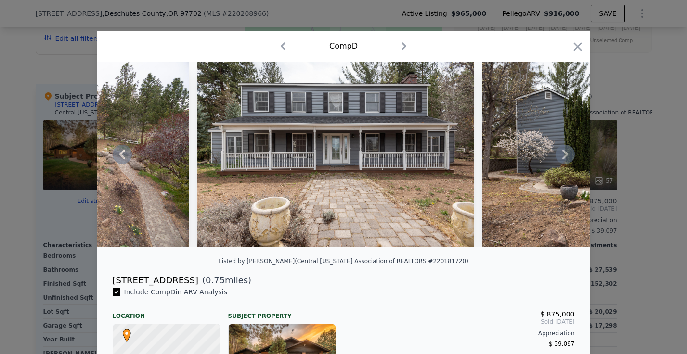
click at [567, 158] on icon at bounding box center [565, 154] width 19 height 19
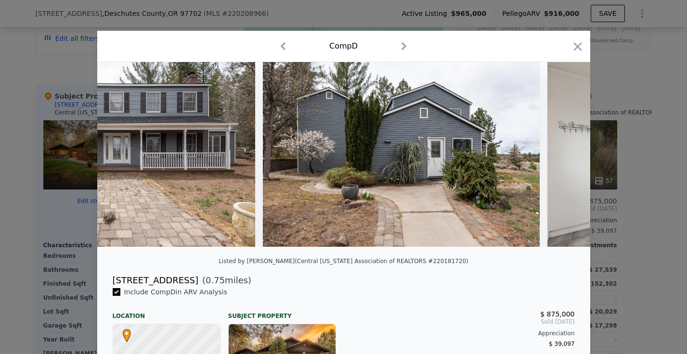
scroll to position [0, 925]
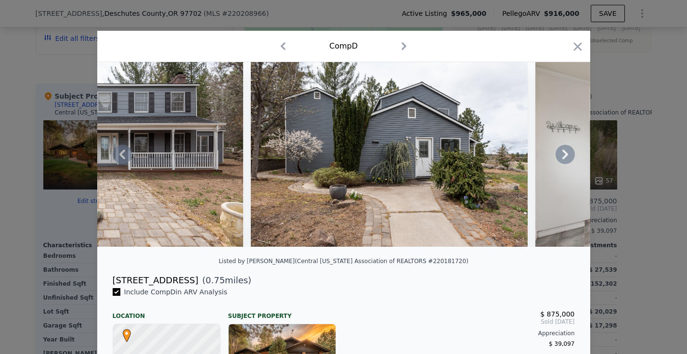
click at [567, 158] on div at bounding box center [343, 154] width 493 height 185
click at [567, 158] on icon at bounding box center [565, 154] width 19 height 19
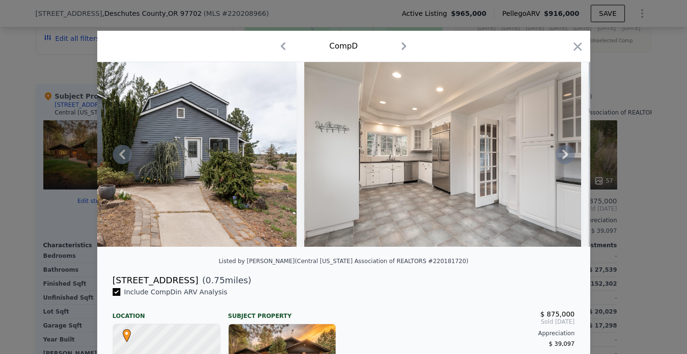
click at [567, 158] on icon at bounding box center [565, 154] width 19 height 19
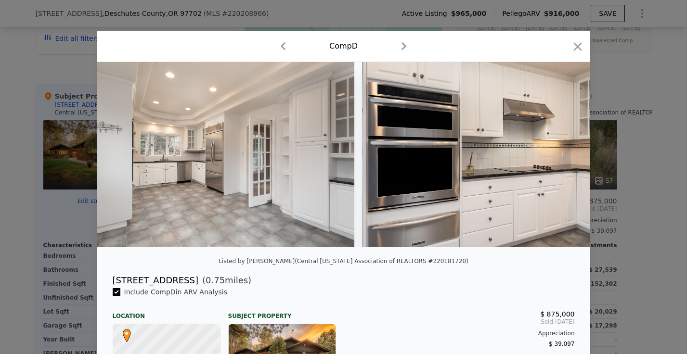
scroll to position [0, 1387]
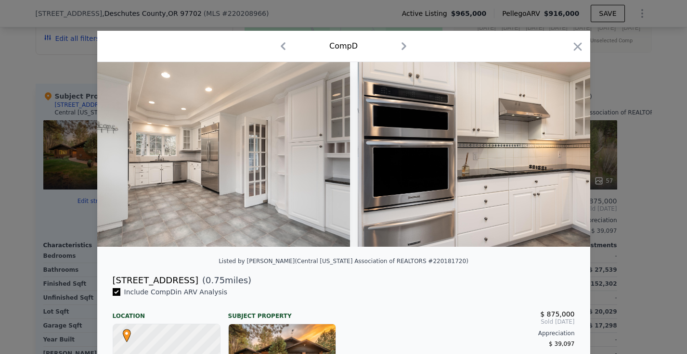
click at [567, 158] on div at bounding box center [343, 154] width 493 height 185
click at [567, 158] on icon at bounding box center [565, 154] width 19 height 19
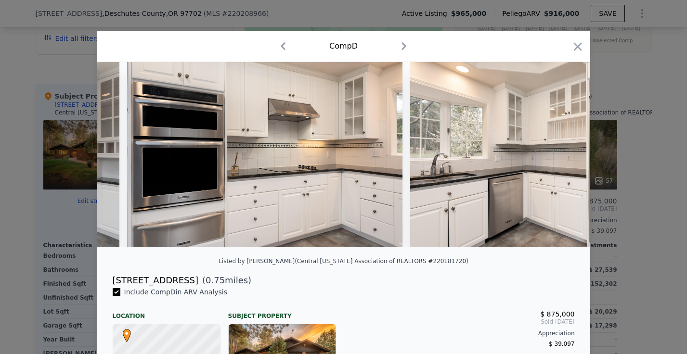
scroll to position [0, 1618]
click at [567, 158] on div at bounding box center [343, 154] width 493 height 185
click at [566, 156] on icon at bounding box center [566, 155] width 6 height 10
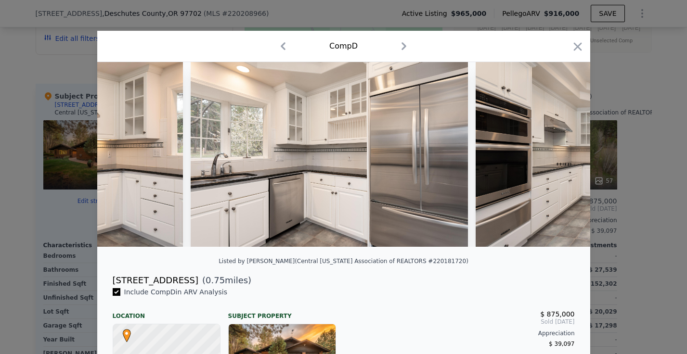
scroll to position [0, 1849]
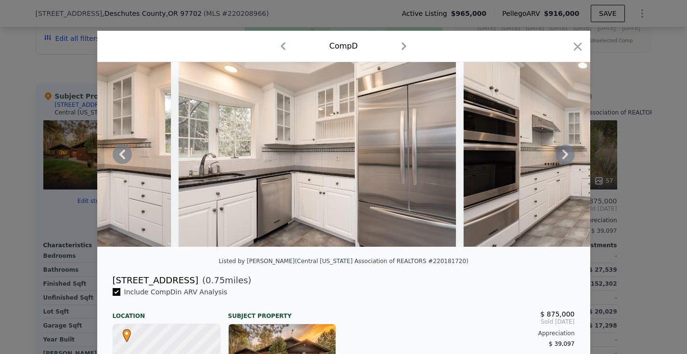
click at [566, 156] on icon at bounding box center [566, 155] width 6 height 10
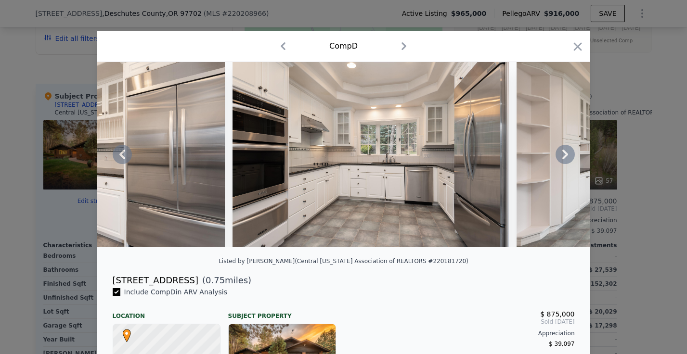
click at [566, 156] on icon at bounding box center [566, 155] width 6 height 10
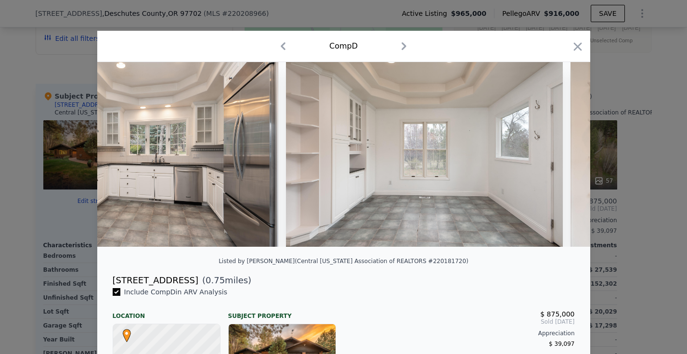
scroll to position [0, 2312]
click at [566, 156] on div at bounding box center [343, 154] width 493 height 185
click at [566, 156] on icon at bounding box center [566, 155] width 6 height 10
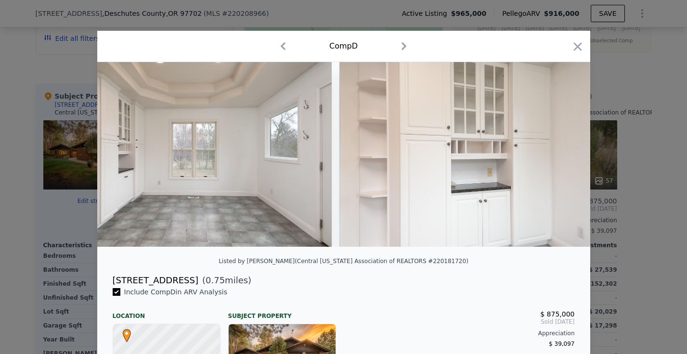
scroll to position [0, 2543]
click at [566, 156] on img at bounding box center [477, 154] width 276 height 185
click at [577, 46] on icon "button" at bounding box center [578, 46] width 8 height 8
